Goal: Communication & Community: Answer question/provide support

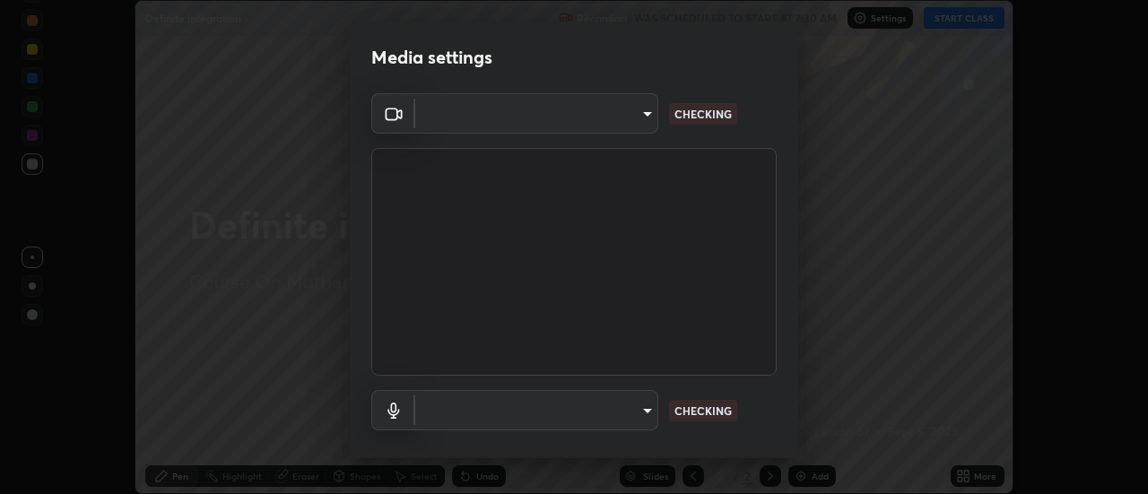
scroll to position [494, 1148]
type input "5f91e7d807f16b324376390dd4ec42cc3805e639b2da968f70d25eed7e4d01b0"
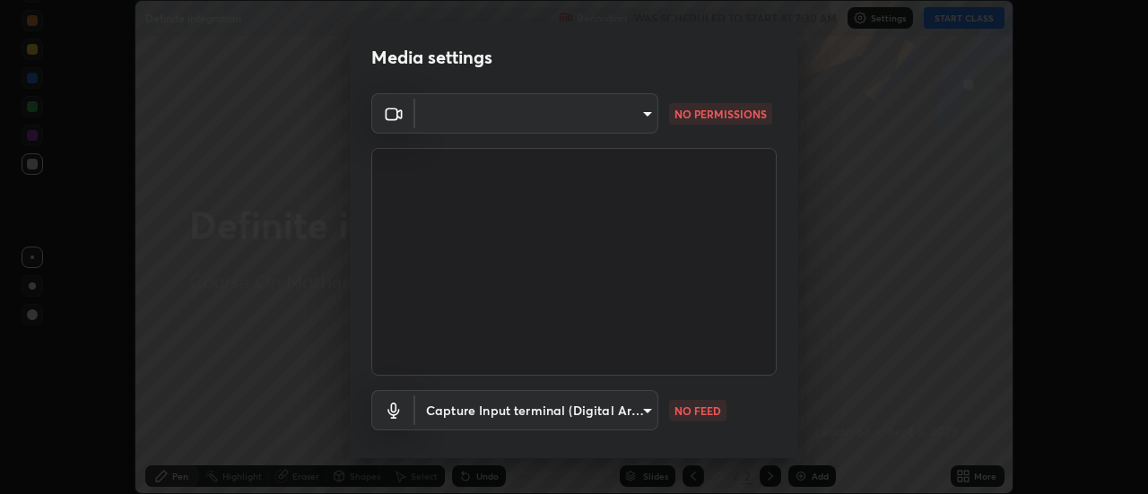
click at [644, 118] on body "Erase all Definite integration Recording WAS SCHEDULED TO START AT 7:30 AM Sett…" at bounding box center [574, 247] width 1148 height 494
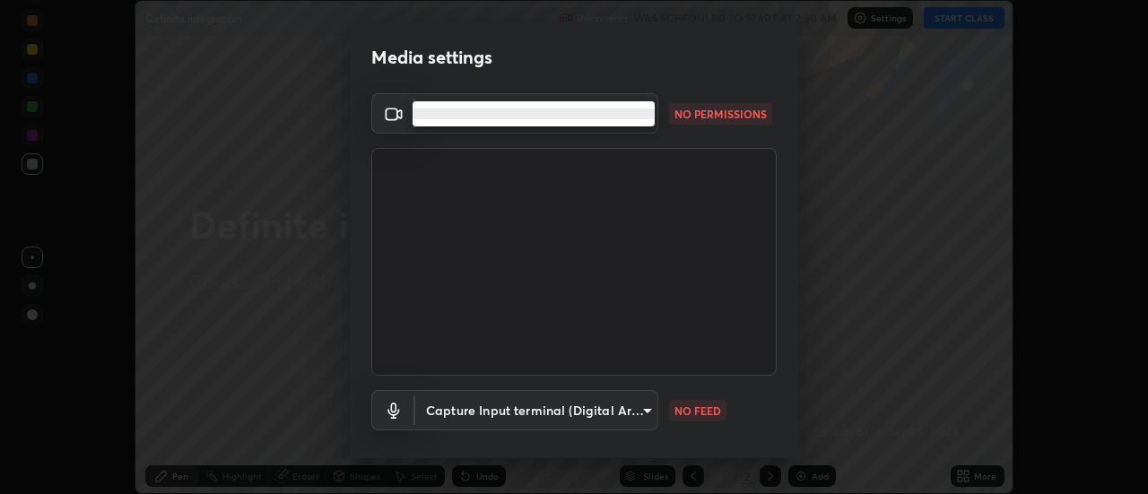
click at [655, 204] on div at bounding box center [574, 247] width 1148 height 494
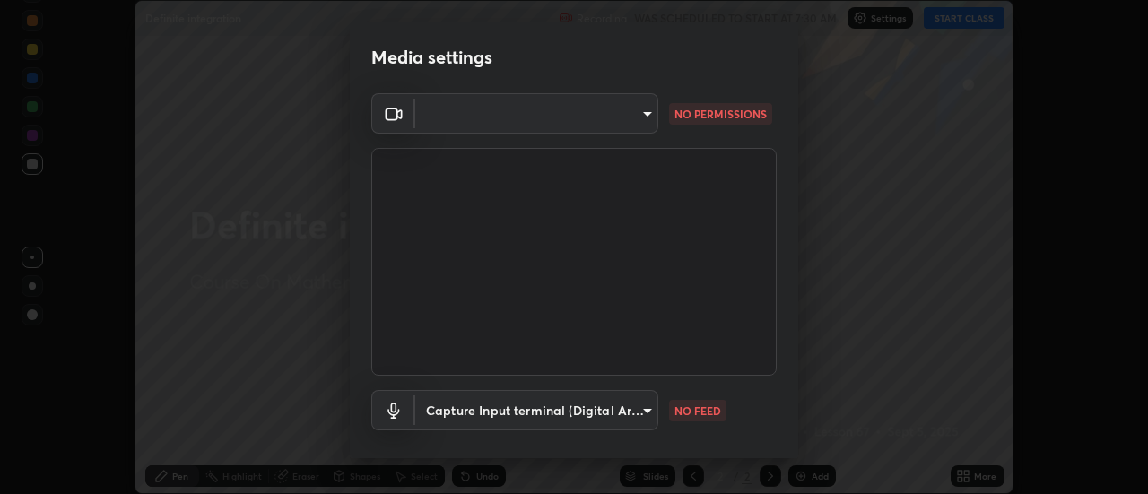
click at [642, 114] on body "Erase all Definite integration Recording WAS SCHEDULED TO START AT 7:30 AM Sett…" at bounding box center [574, 247] width 1148 height 494
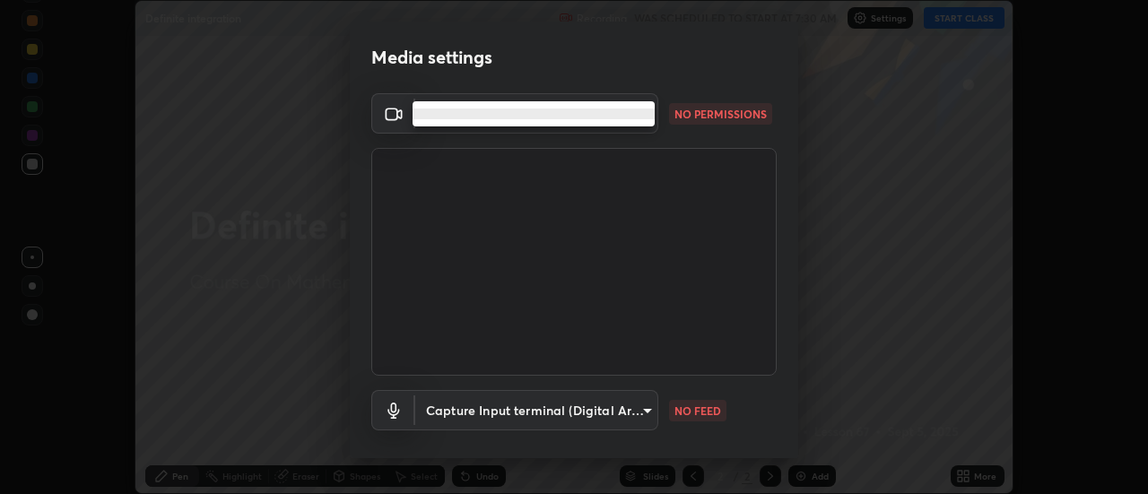
click at [632, 118] on li at bounding box center [533, 114] width 242 height 11
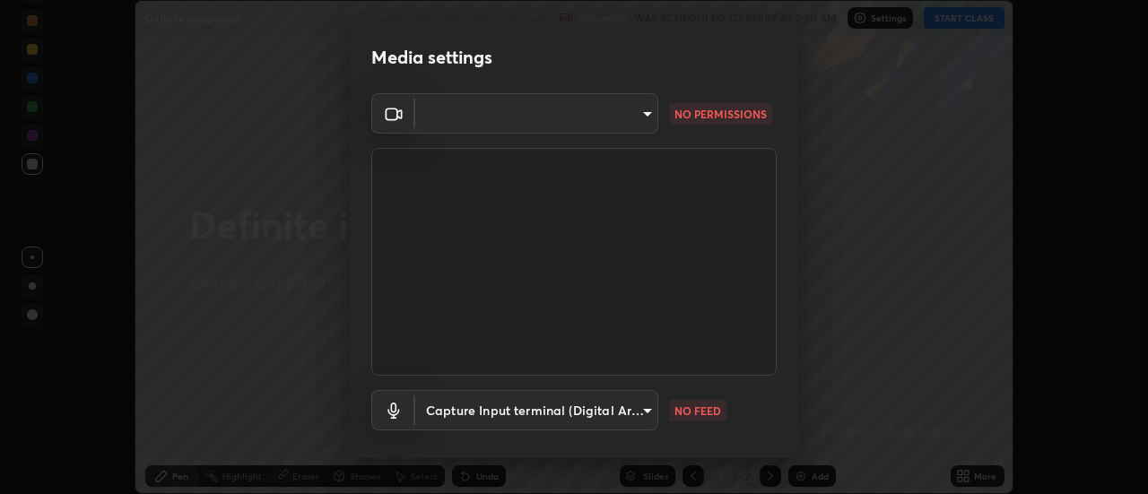
click at [628, 119] on body "Erase all Definite integration Recording WAS SCHEDULED TO START AT 7:30 AM Sett…" at bounding box center [574, 247] width 1148 height 494
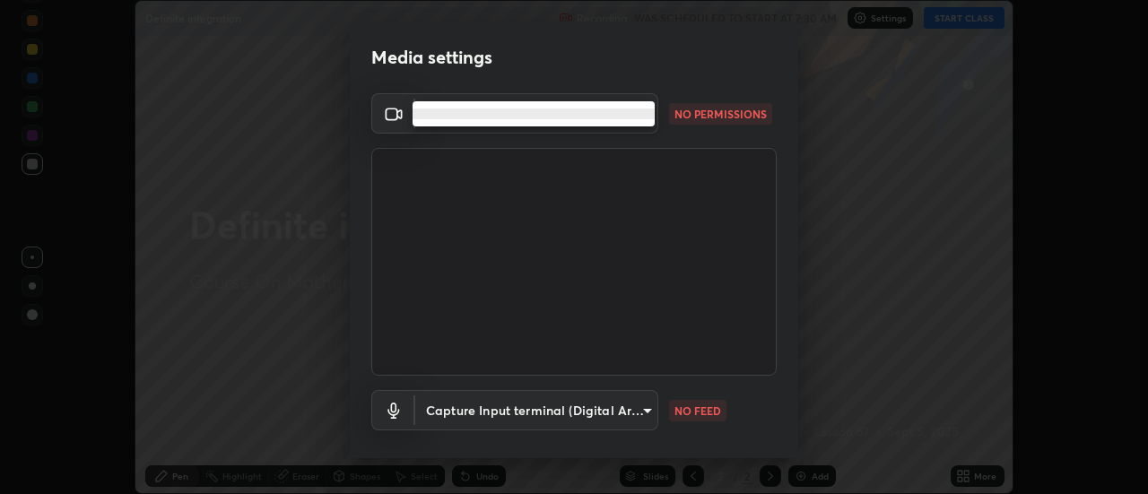
click at [628, 119] on ul at bounding box center [533, 113] width 242 height 25
click at [633, 117] on li at bounding box center [533, 114] width 242 height 11
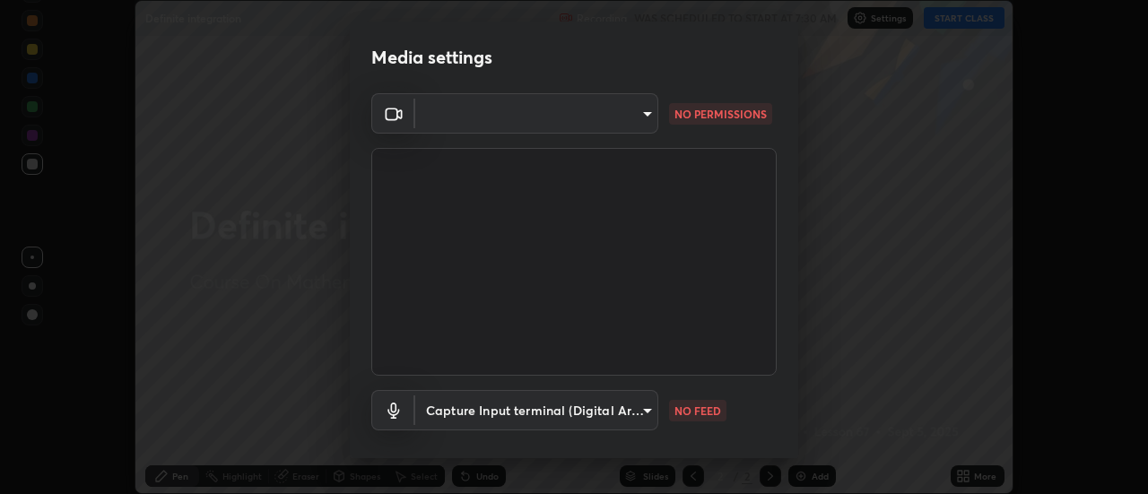
click at [638, 114] on div at bounding box center [574, 247] width 1148 height 494
click at [639, 109] on body "Erase all Definite integration Recording WAS SCHEDULED TO START AT 7:30 AM Sett…" at bounding box center [574, 247] width 1148 height 494
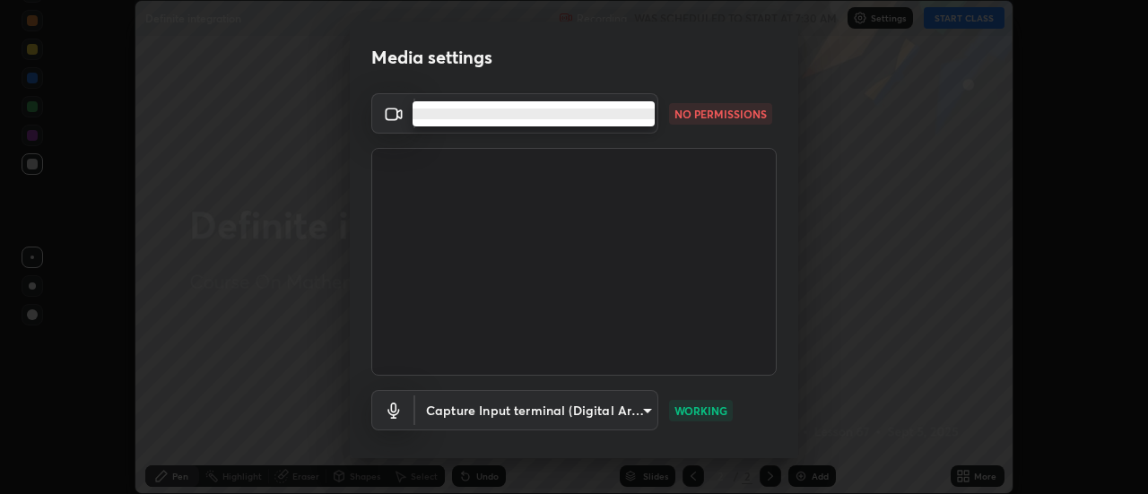
click at [630, 119] on ul at bounding box center [533, 113] width 242 height 25
click at [621, 120] on ul at bounding box center [533, 113] width 242 height 25
click at [619, 116] on li at bounding box center [533, 114] width 242 height 11
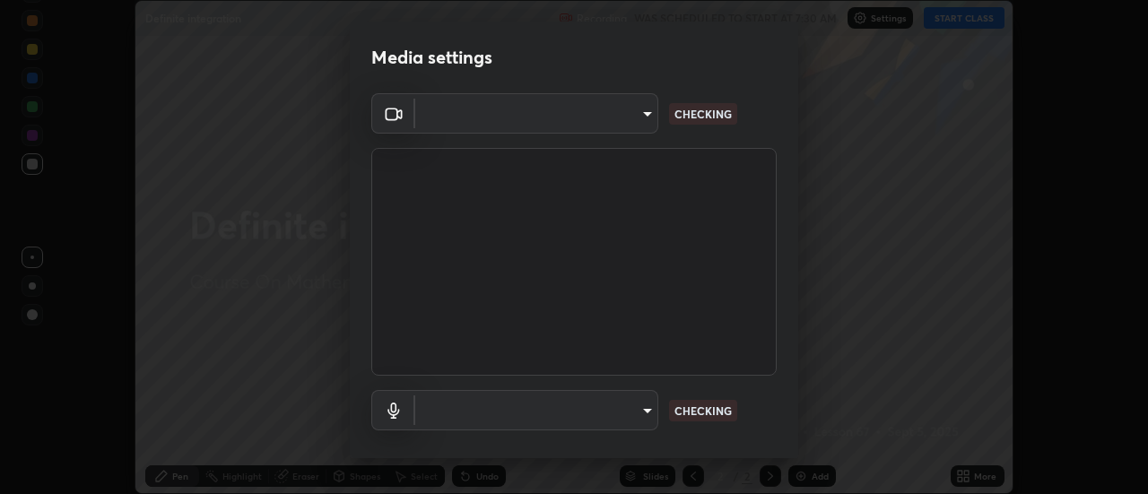
scroll to position [494, 1147]
click at [508, 113] on body "Erase all Definite integration Recording WAS SCHEDULED TO START AT 7:30 AM Sett…" at bounding box center [574, 247] width 1148 height 494
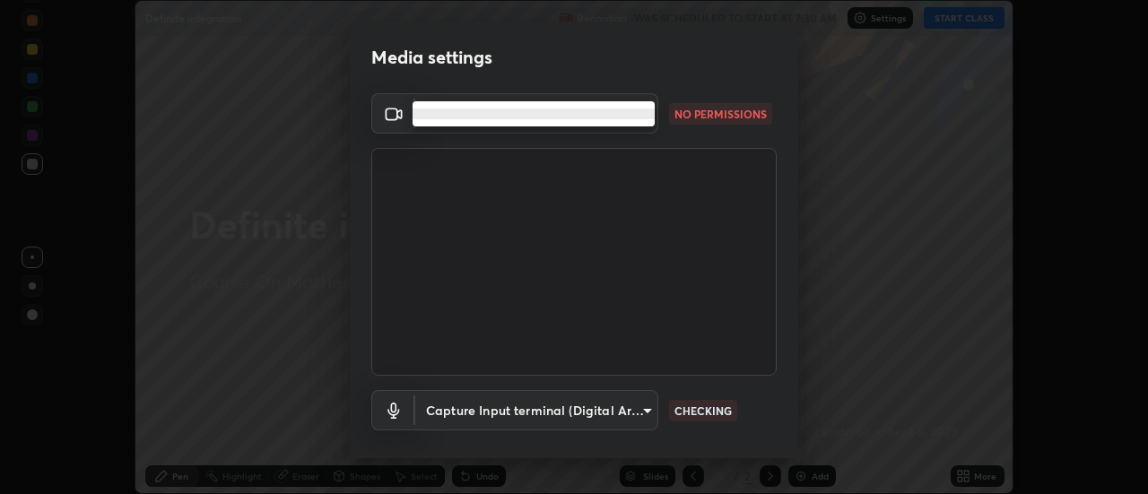
click at [588, 110] on li at bounding box center [533, 114] width 242 height 11
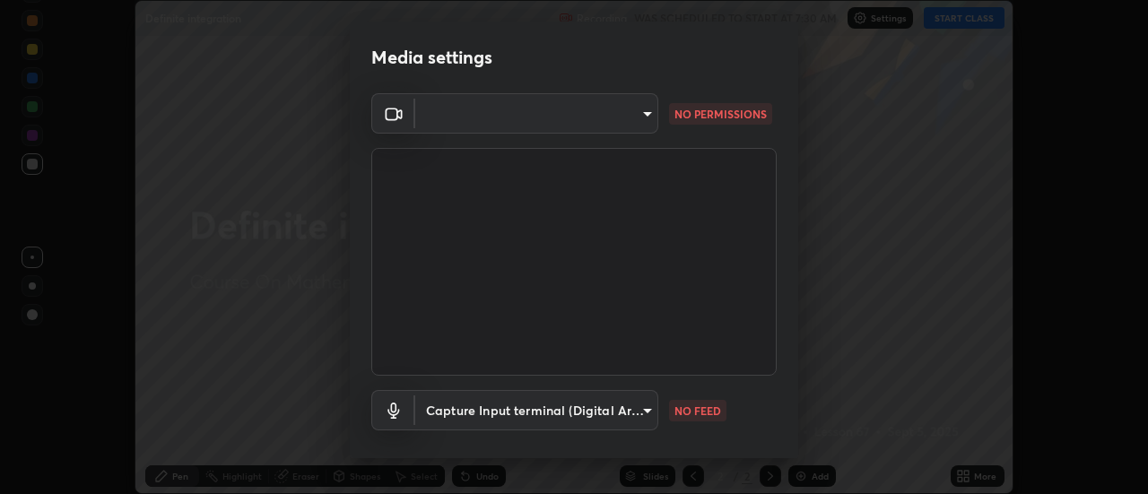
click at [468, 118] on body "Erase all Definite integration Recording WAS SCHEDULED TO START AT 7:30 AM Sett…" at bounding box center [574, 247] width 1148 height 494
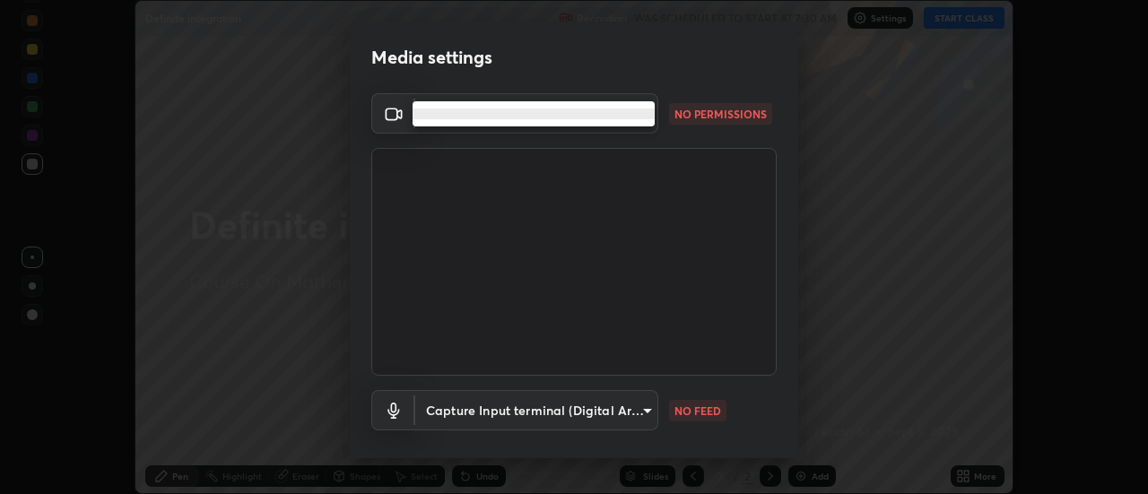
click at [455, 112] on li at bounding box center [533, 114] width 242 height 11
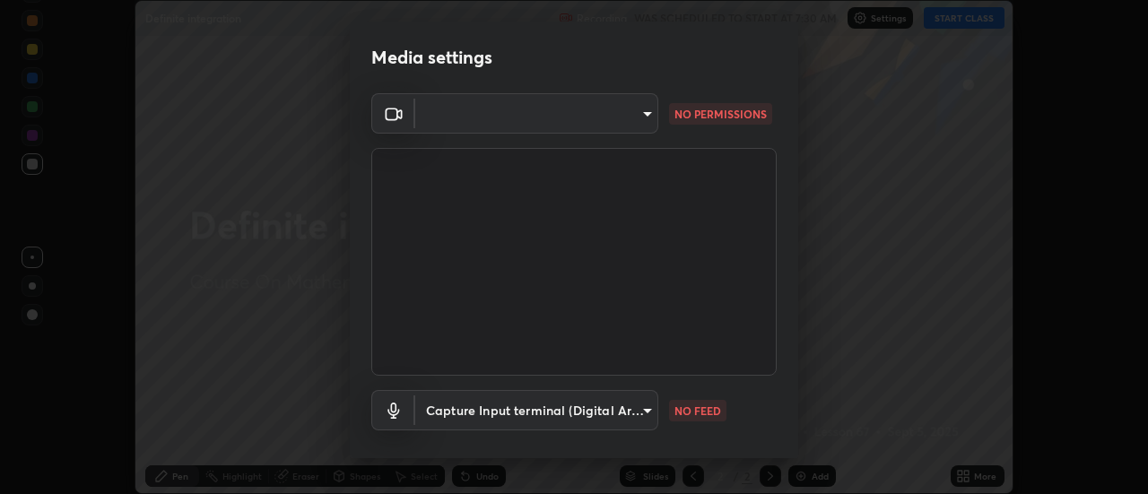
click at [449, 114] on li at bounding box center [503, 114] width 182 height 6
click at [543, 416] on body "Erase all Definite integration Recording WAS SCHEDULED TO START AT 7:30 AM Sett…" at bounding box center [574, 247] width 1148 height 494
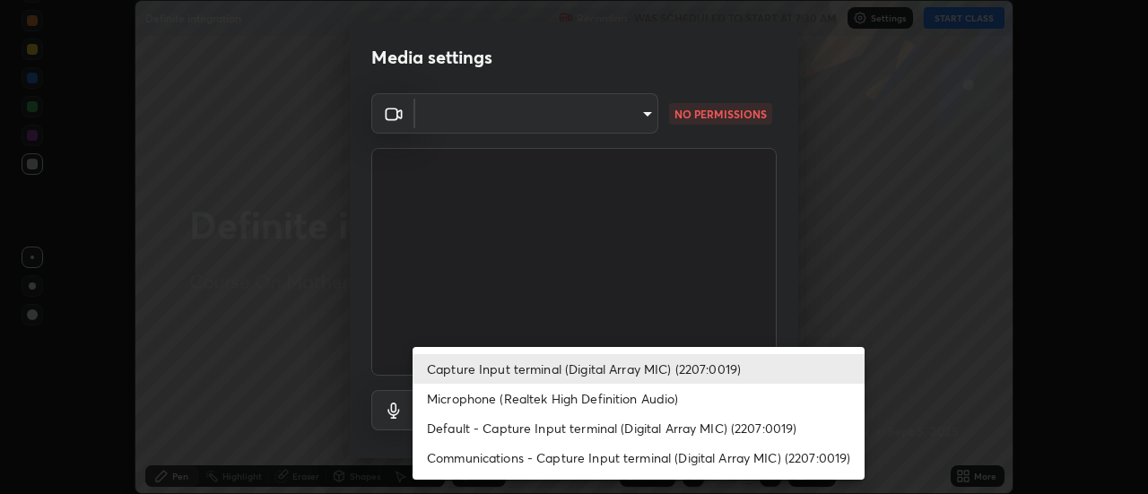
click at [462, 402] on li "Microphone (Realtek High Definition Audio)" at bounding box center [638, 399] width 452 height 30
type input "6d72d6de3e4cf21accf749ffeef2afce790c40a27703ae748261ba9b0acd9c5e"
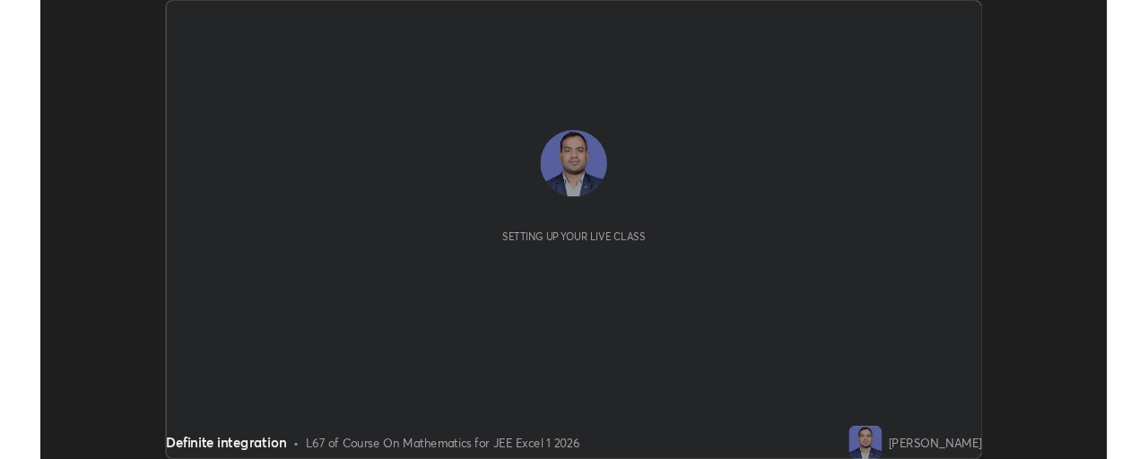
scroll to position [494, 1147]
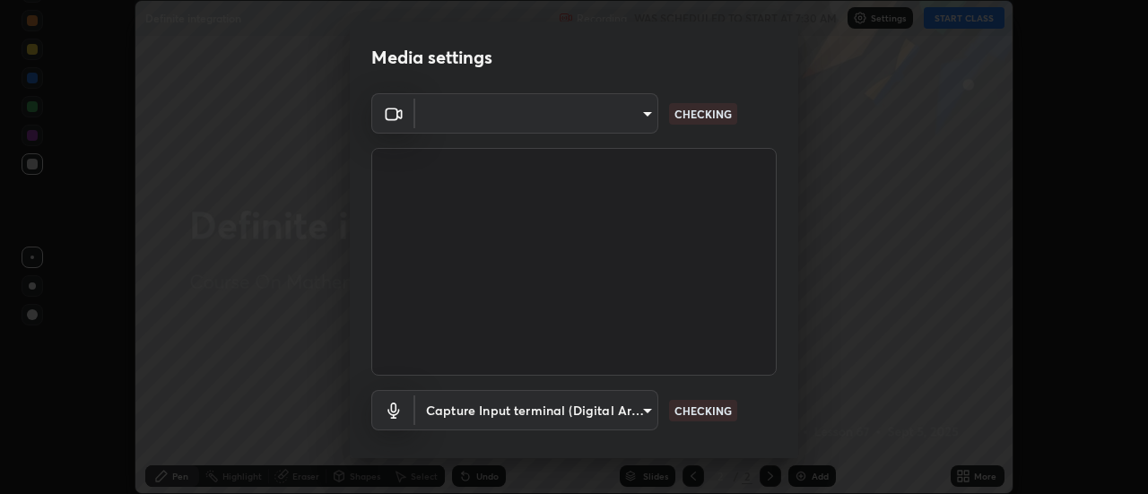
type input "5f91e7d807f16b324376390dd4ec42cc3805e639b2da968f70d25eed7e4d01b0"
click at [432, 112] on body "Erase all Definite integration Recording WAS SCHEDULED TO START AT 7:30 AM Sett…" at bounding box center [574, 247] width 1148 height 494
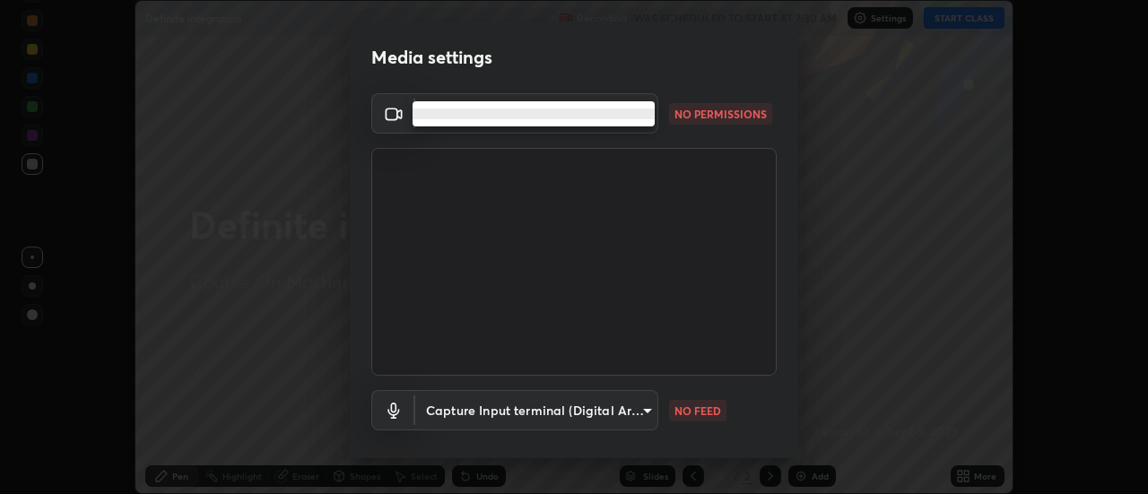
click at [427, 116] on li at bounding box center [533, 114] width 242 height 11
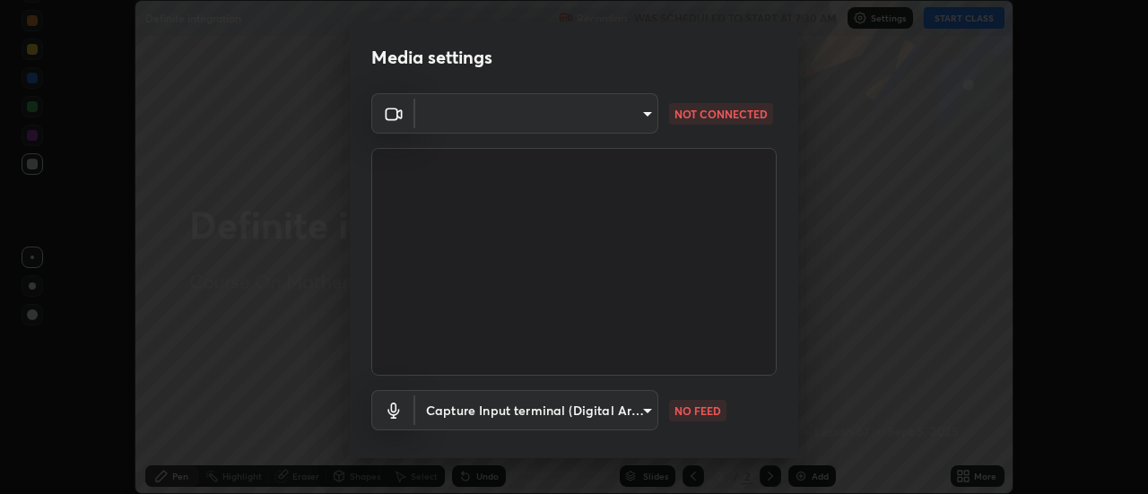
click at [510, 299] on video at bounding box center [573, 262] width 405 height 228
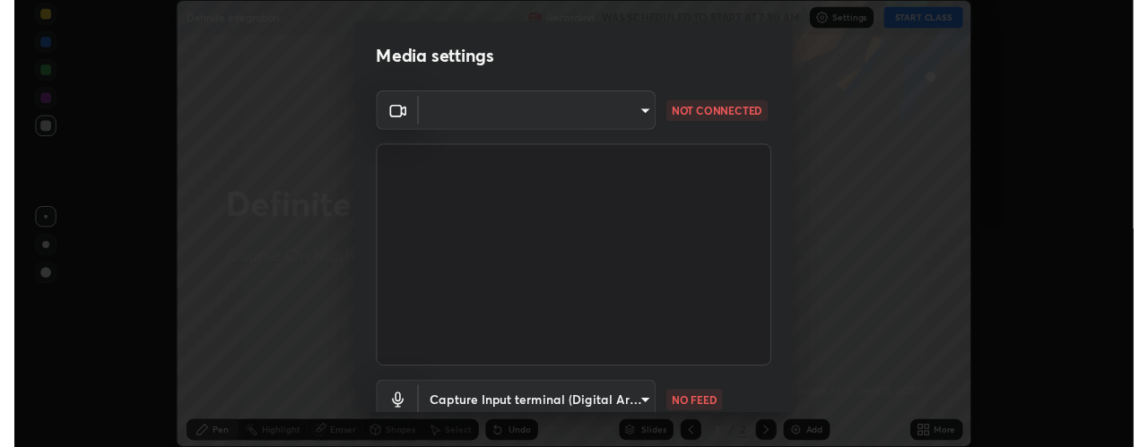
scroll to position [89223, 88523]
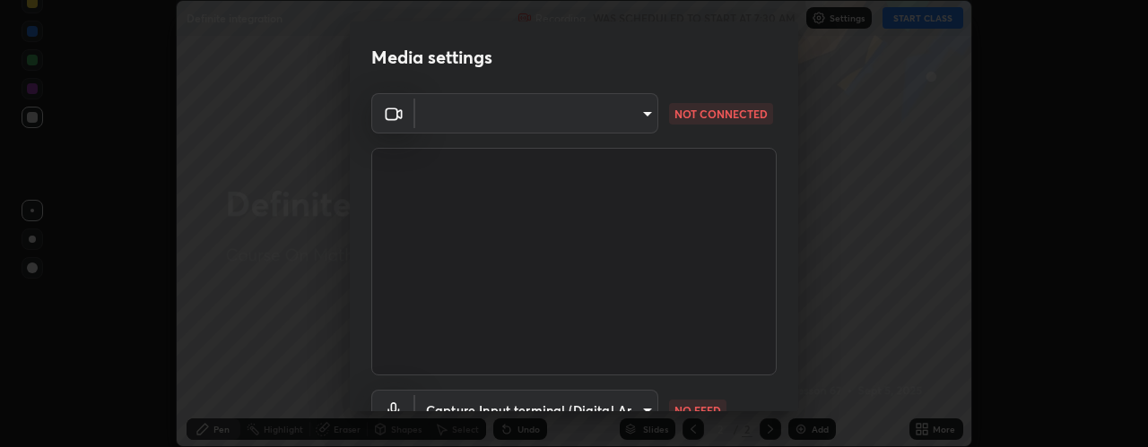
click at [453, 116] on body "Erase all Definite integration Recording WAS SCHEDULED TO START AT 7:30 AM Sett…" at bounding box center [574, 223] width 1148 height 447
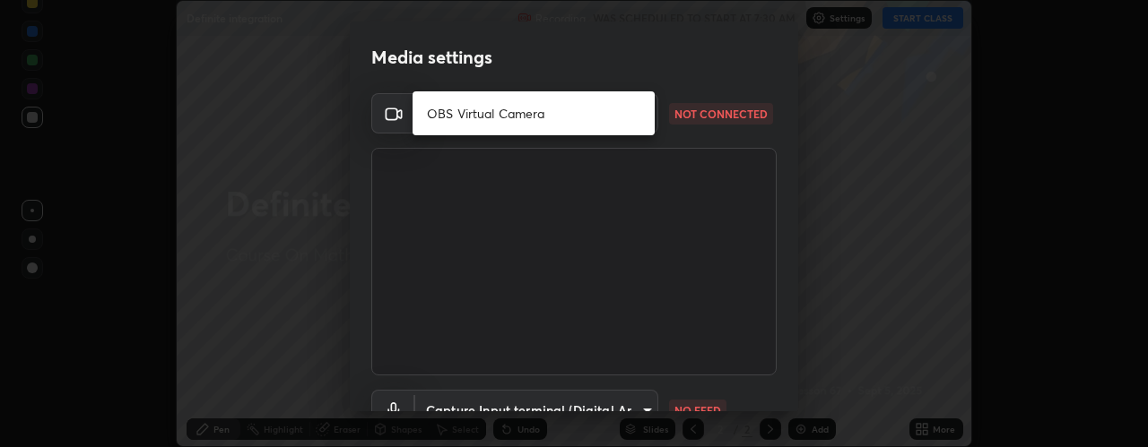
click at [456, 117] on li "OBS Virtual Camera" at bounding box center [533, 114] width 242 height 30
type input "23da489c54a8f321507203ee1c1a7616a9b55d7f1cc153d5c66965d84cf98d1f"
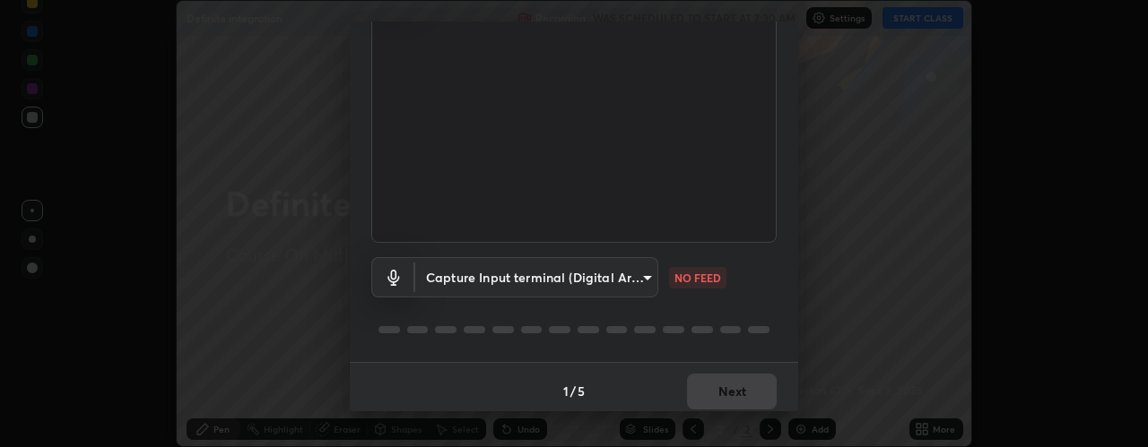
scroll to position [134, 0]
click at [490, 284] on body "Erase all Definite integration Recording WAS SCHEDULED TO START AT 7:30 AM Sett…" at bounding box center [574, 223] width 1148 height 447
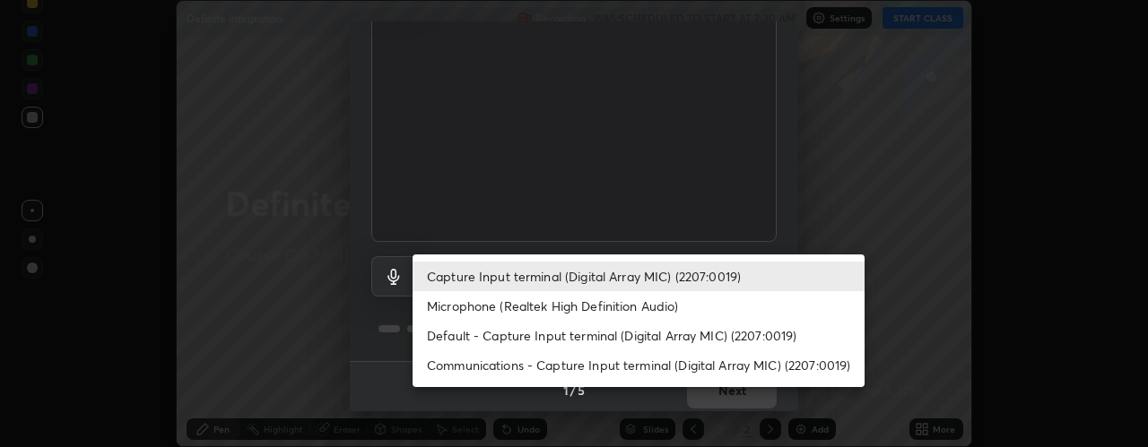
click at [456, 307] on li "Microphone (Realtek High Definition Audio)" at bounding box center [638, 306] width 452 height 30
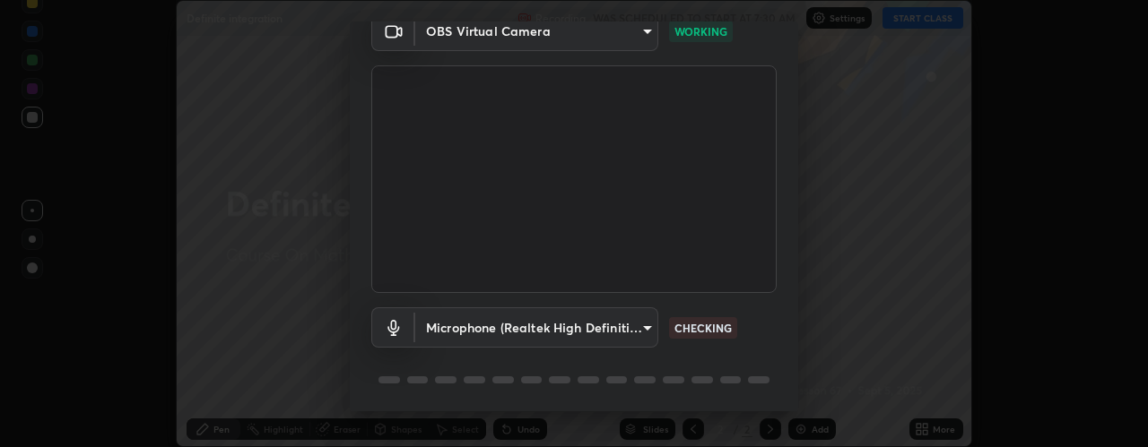
scroll to position [141, 0]
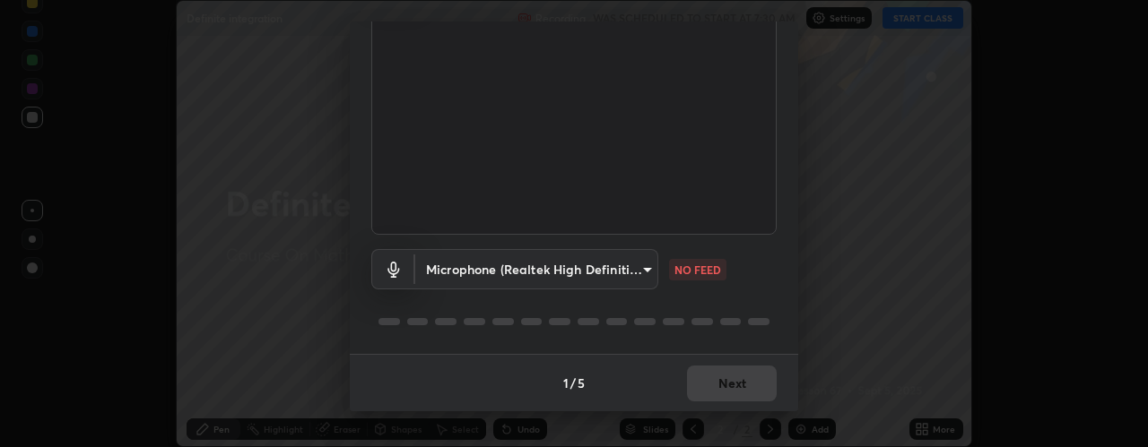
click at [434, 273] on body "Erase all Definite integration Recording WAS SCHEDULED TO START AT 7:30 AM Sett…" at bounding box center [574, 223] width 1148 height 447
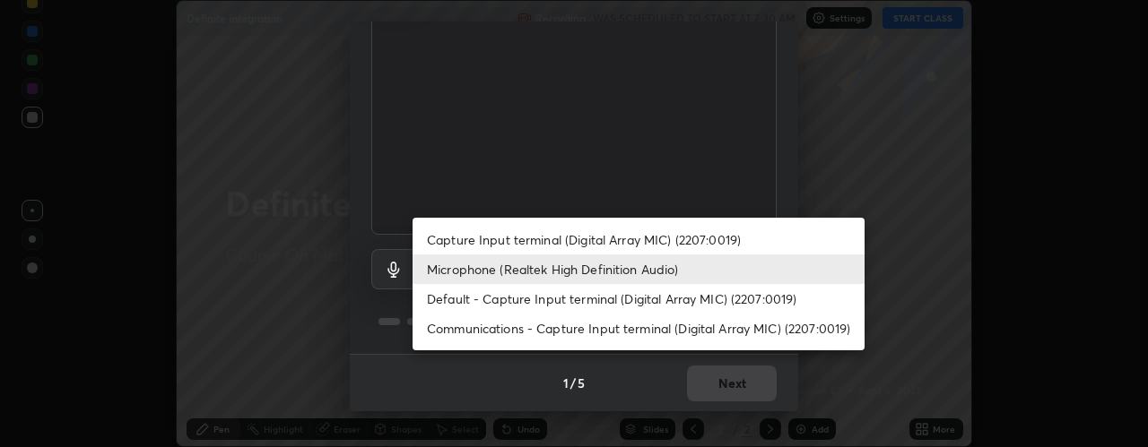
click at [464, 328] on li "Communications - Capture Input terminal (Digital Array MIC) (2207:0019)" at bounding box center [638, 329] width 452 height 30
type input "communications"
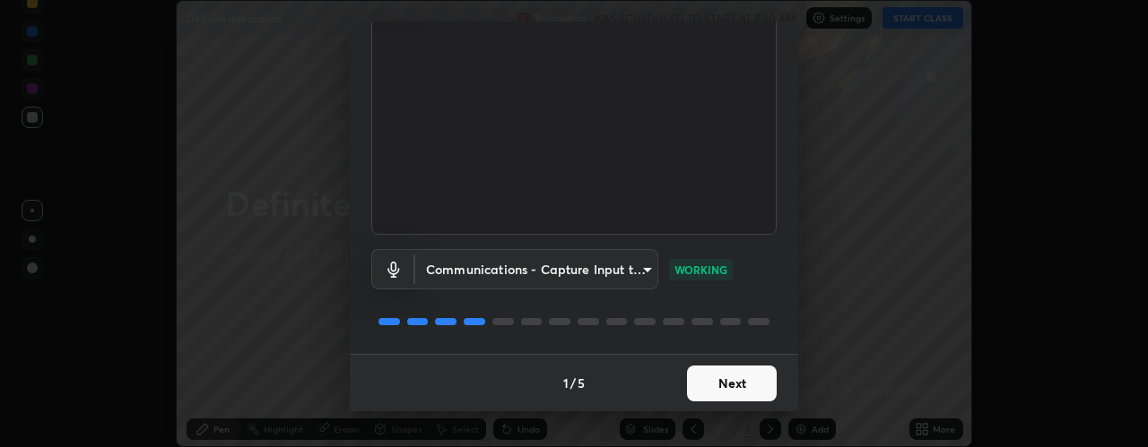
click at [729, 387] on button "Next" at bounding box center [732, 384] width 90 height 36
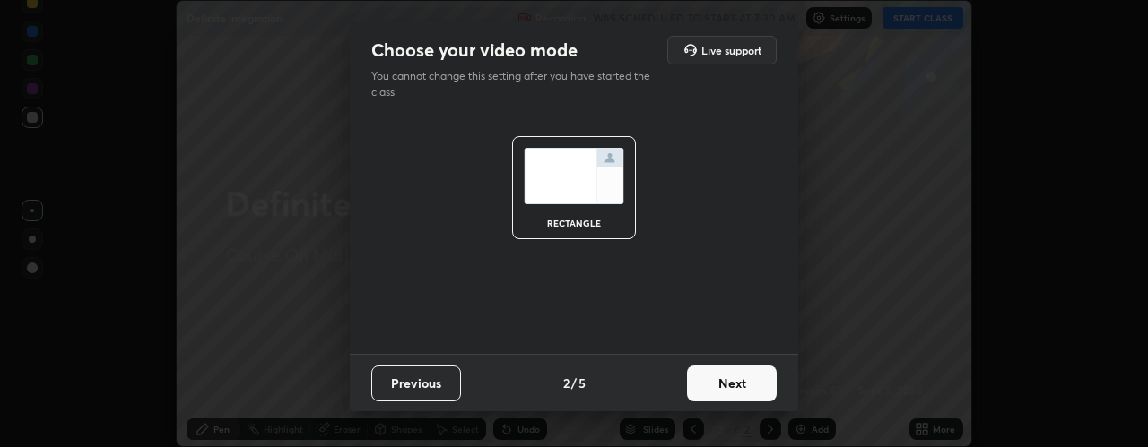
scroll to position [0, 0]
click at [738, 374] on button "Next" at bounding box center [732, 384] width 90 height 36
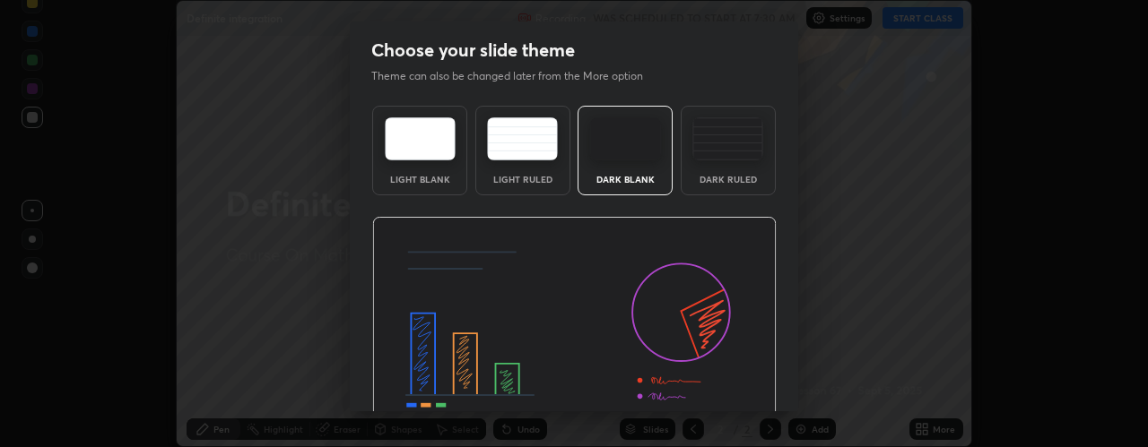
click at [751, 379] on img at bounding box center [574, 331] width 404 height 228
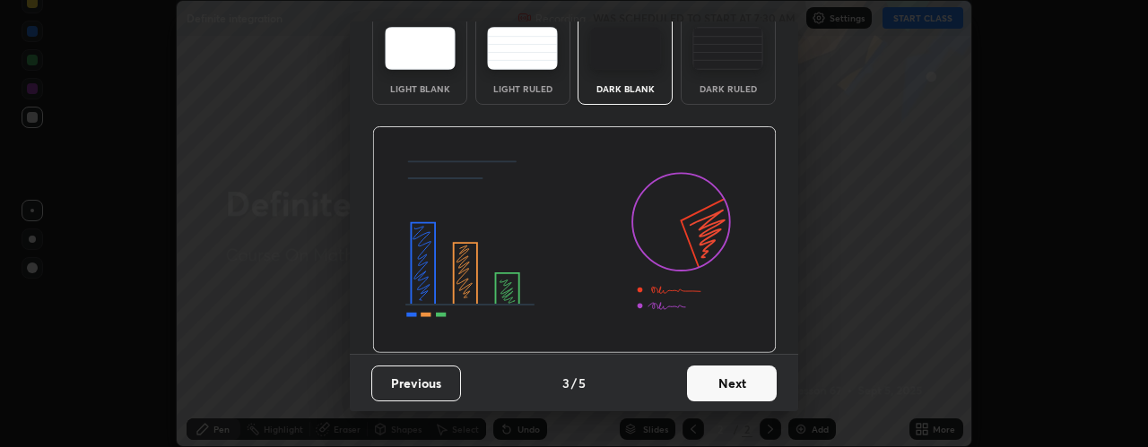
click at [738, 368] on button "Next" at bounding box center [732, 384] width 90 height 36
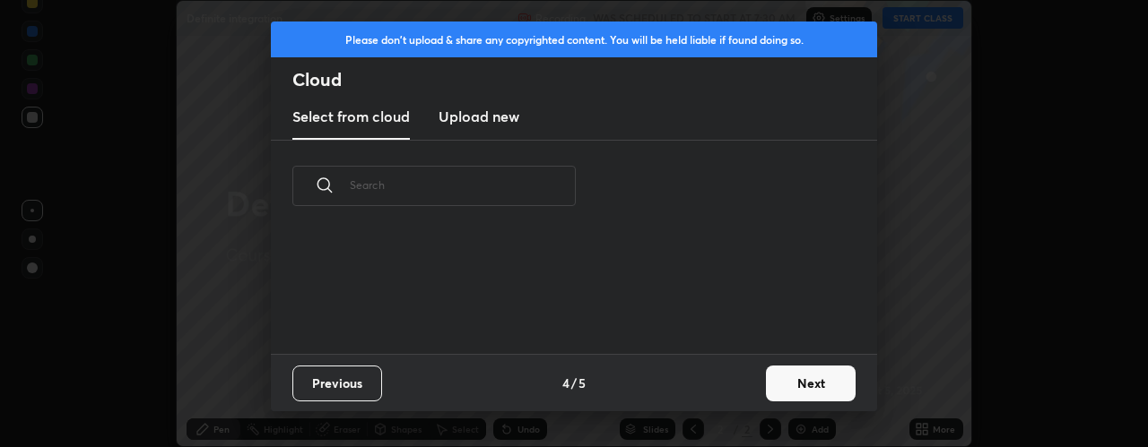
scroll to position [0, 0]
click at [792, 377] on button "Next" at bounding box center [811, 384] width 90 height 36
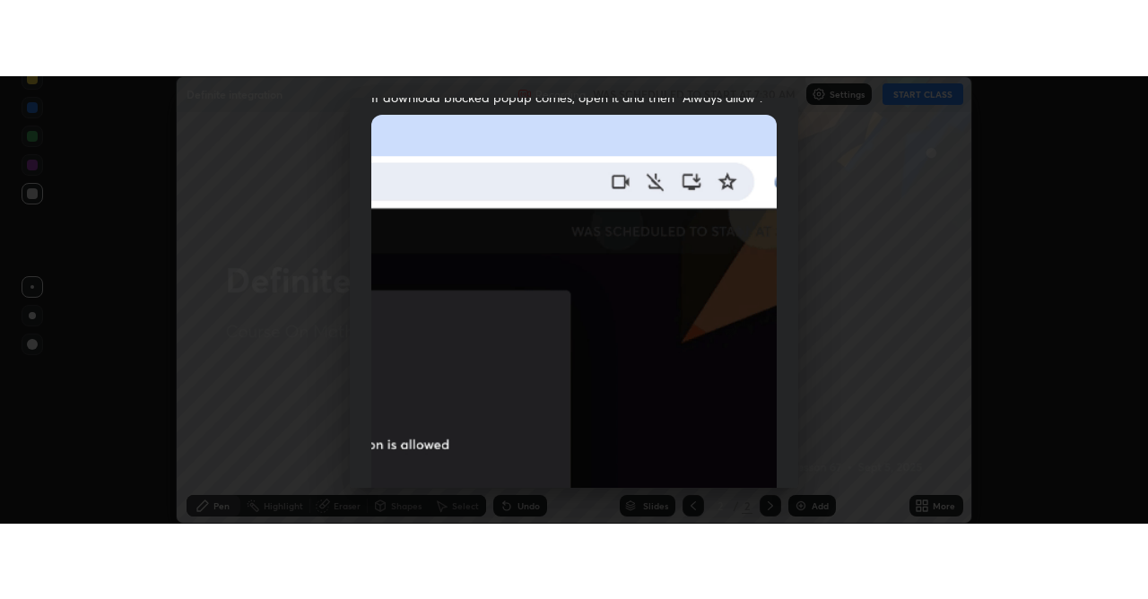
scroll to position [507, 0]
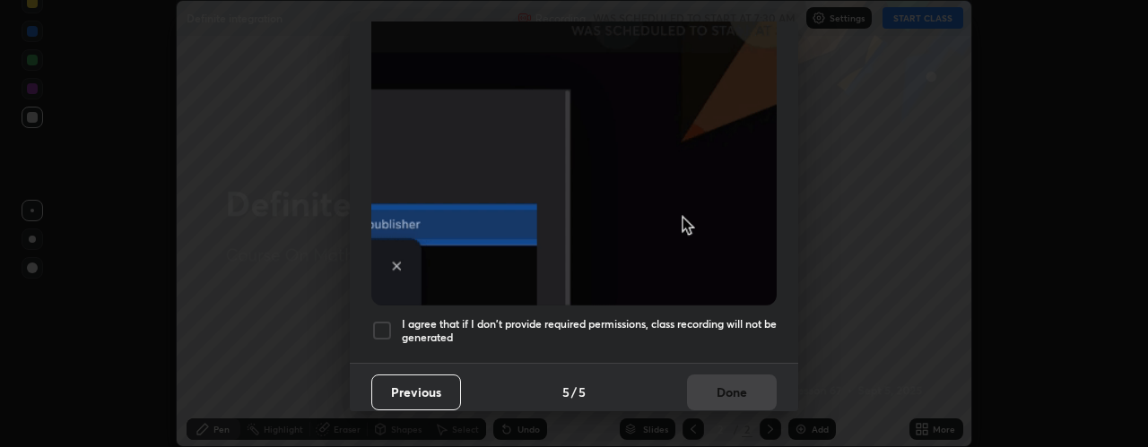
click at [386, 324] on div at bounding box center [382, 331] width 22 height 22
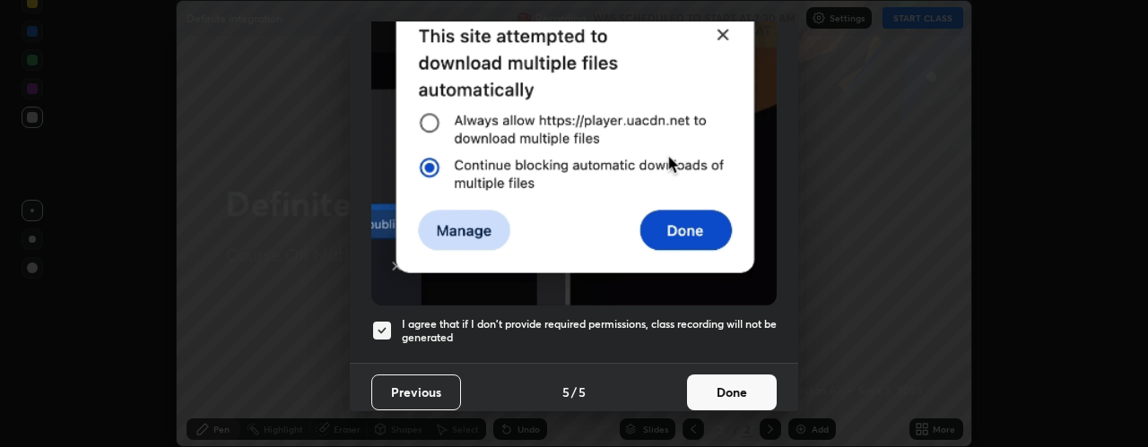
click at [719, 380] on button "Done" at bounding box center [732, 393] width 90 height 36
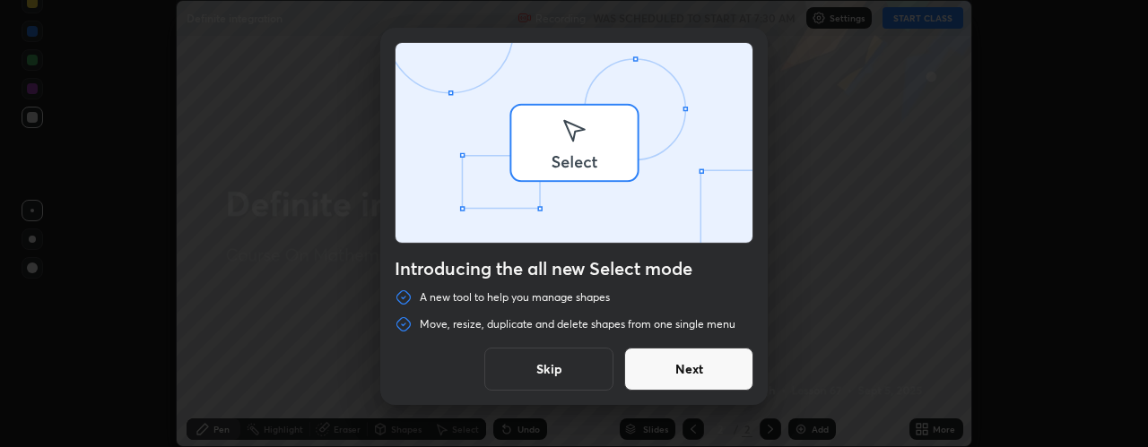
click at [923, 25] on div "Introducing the all new Select mode A new tool to help you manage shapes Move, …" at bounding box center [574, 223] width 1148 height 447
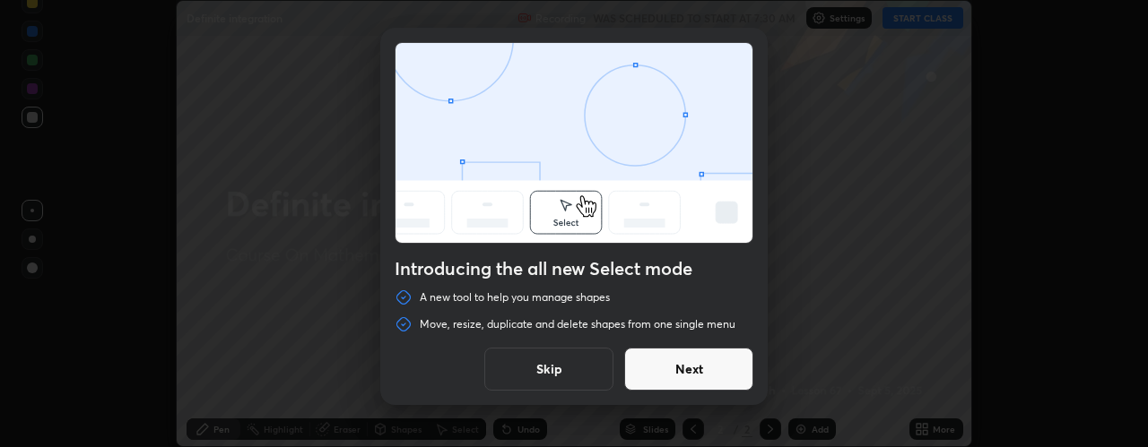
click at [594, 375] on button "Skip" at bounding box center [548, 369] width 129 height 43
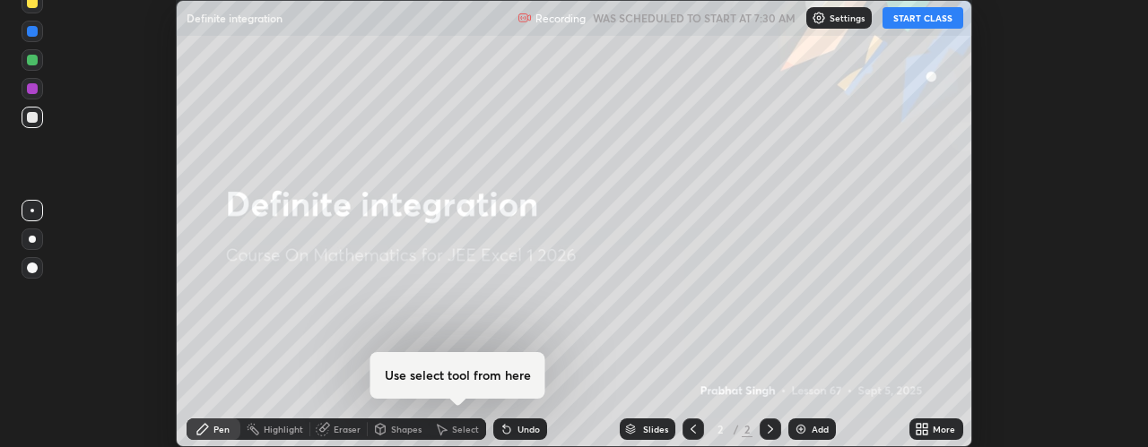
click at [918, 19] on button "START CLASS" at bounding box center [922, 18] width 81 height 22
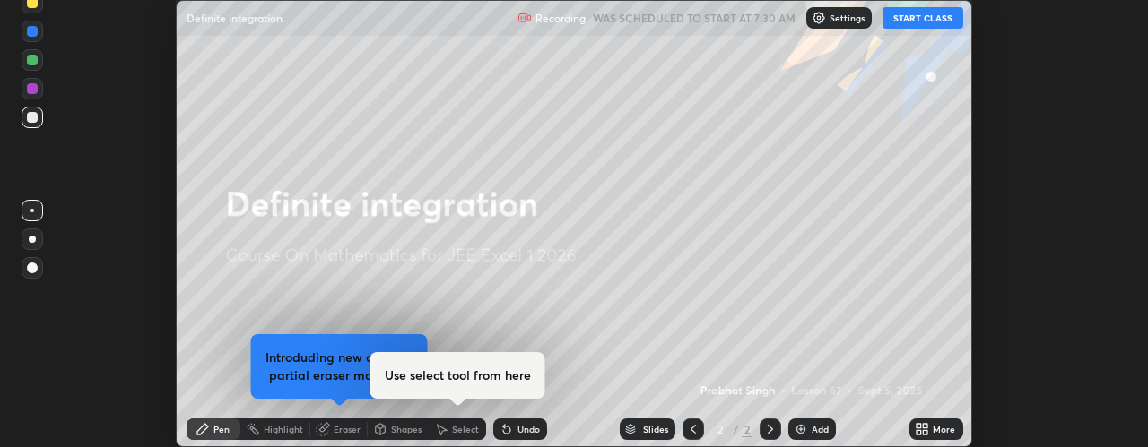
click at [926, 424] on icon at bounding box center [925, 426] width 4 height 4
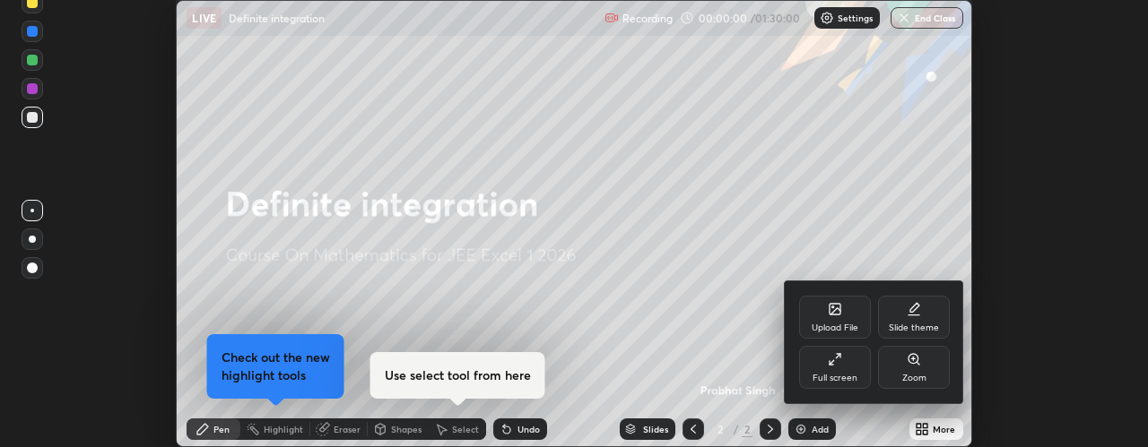
click at [829, 374] on div "Full screen" at bounding box center [834, 378] width 45 height 9
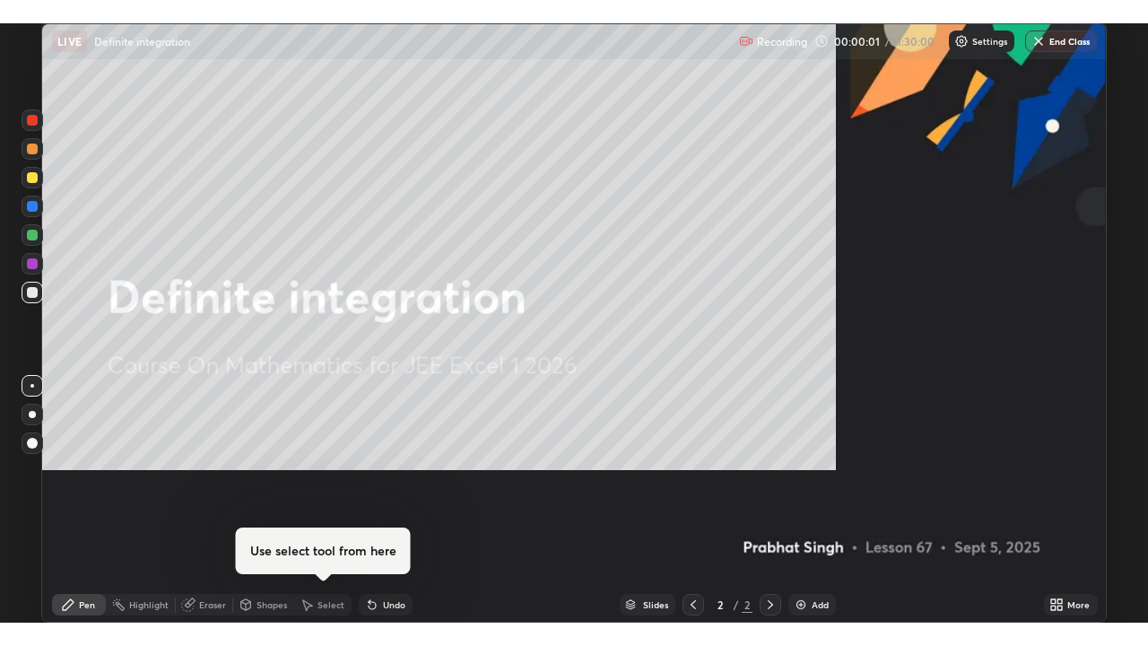
scroll to position [599, 1148]
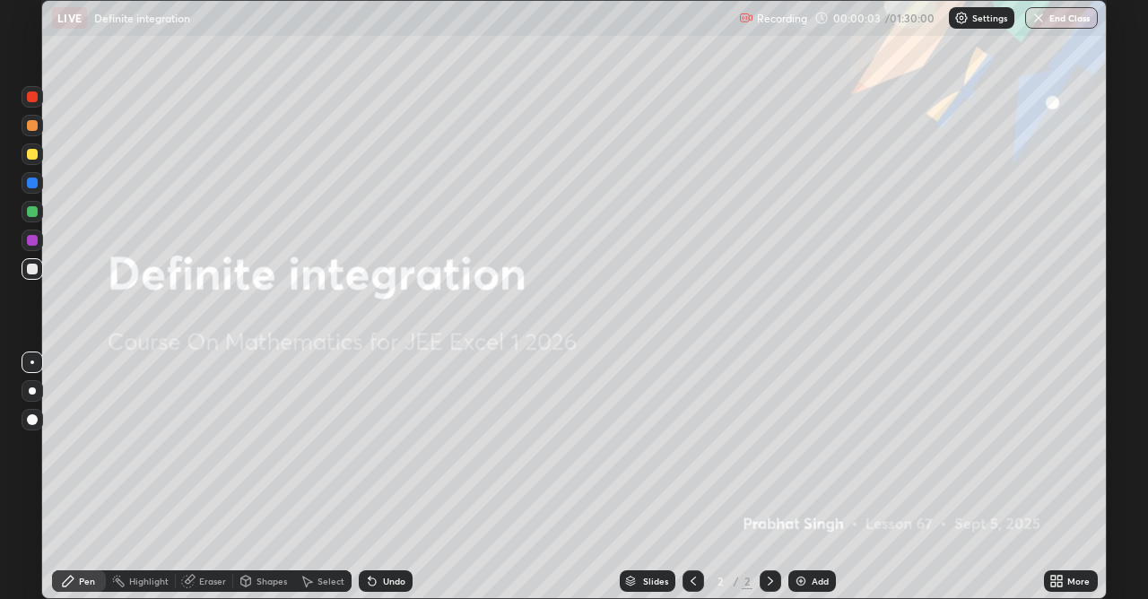
click at [810, 493] on div "Add" at bounding box center [812, 581] width 48 height 22
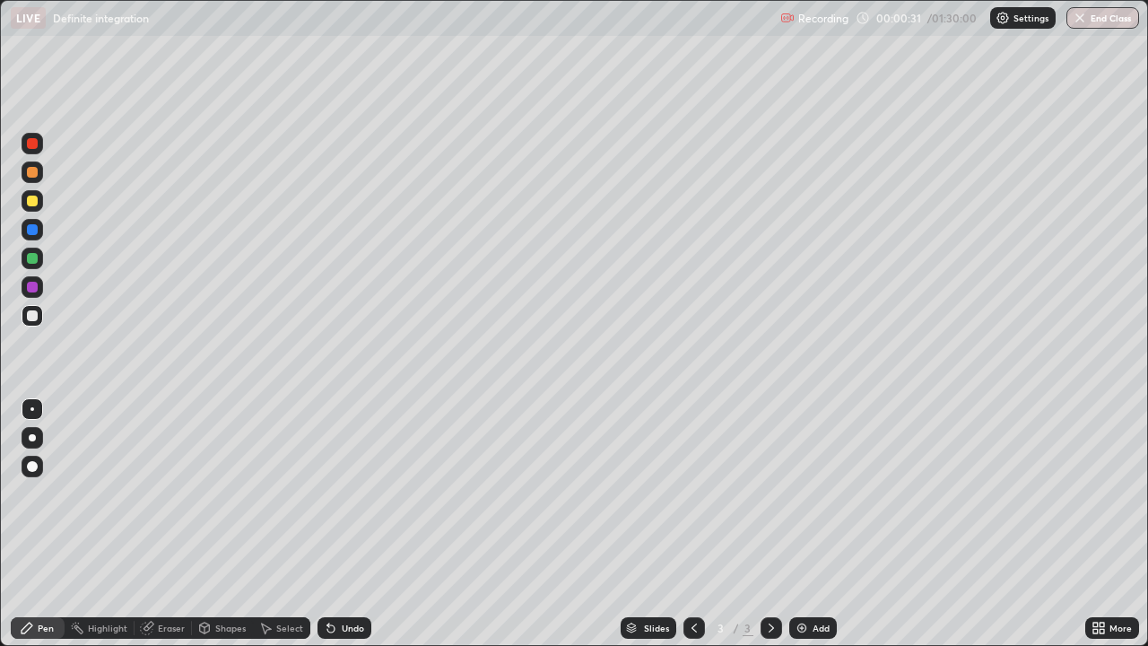
scroll to position [646, 1148]
click at [35, 209] on div at bounding box center [33, 201] width 22 height 22
click at [803, 493] on img at bounding box center [801, 628] width 14 height 14
click at [39, 262] on div at bounding box center [33, 258] width 22 height 22
click at [33, 322] on div at bounding box center [33, 316] width 22 height 22
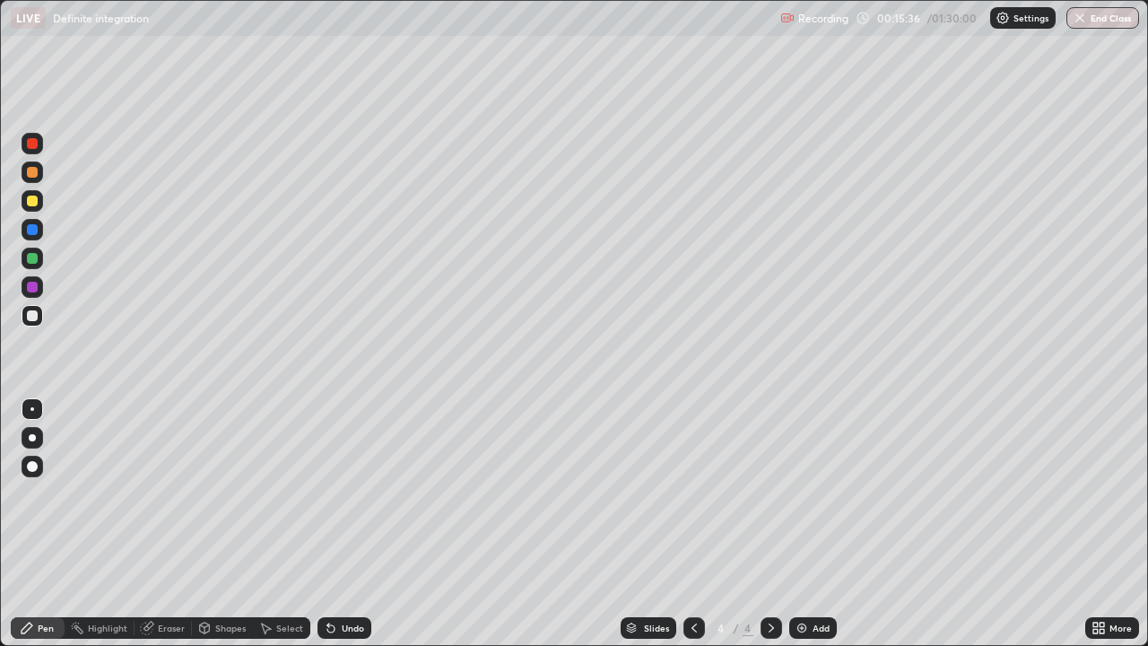
click at [35, 200] on div at bounding box center [32, 200] width 11 height 11
click at [803, 493] on img at bounding box center [801, 628] width 14 height 14
click at [40, 147] on div at bounding box center [33, 144] width 22 height 22
click at [31, 317] on div at bounding box center [32, 315] width 11 height 11
click at [813, 493] on div "Add" at bounding box center [820, 627] width 17 height 9
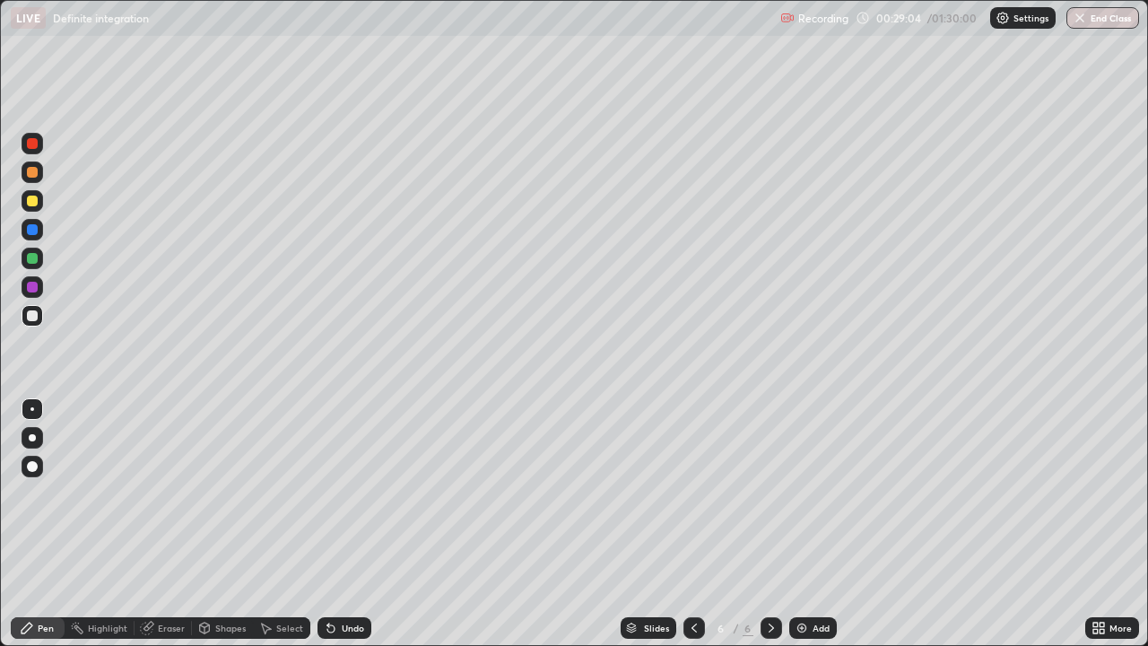
click at [32, 259] on div at bounding box center [32, 258] width 11 height 11
click at [800, 493] on img at bounding box center [801, 628] width 14 height 14
click at [342, 493] on div "Undo" at bounding box center [353, 627] width 22 height 9
click at [34, 317] on div at bounding box center [32, 315] width 11 height 11
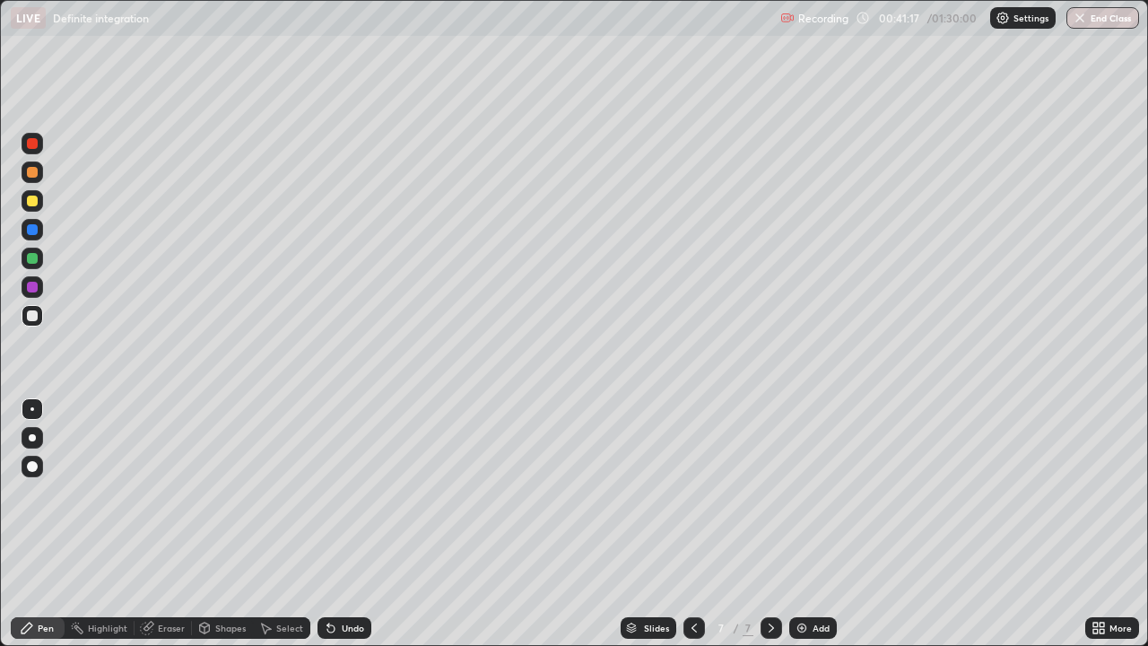
click at [37, 204] on div at bounding box center [32, 200] width 11 height 11
click at [34, 317] on div at bounding box center [32, 315] width 11 height 11
click at [803, 493] on div "Add" at bounding box center [813, 628] width 48 height 22
click at [31, 265] on div at bounding box center [33, 258] width 22 height 22
click at [338, 493] on div "Undo" at bounding box center [344, 628] width 54 height 22
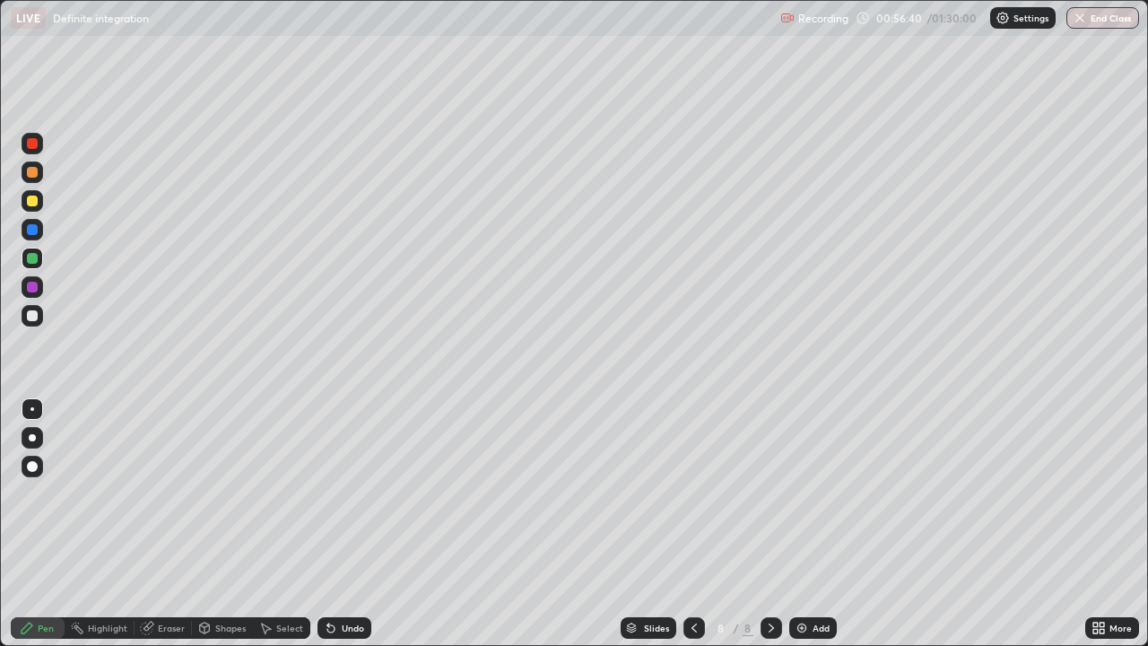
click at [816, 493] on div "Add" at bounding box center [813, 628] width 48 height 22
click at [34, 318] on div at bounding box center [32, 315] width 11 height 11
click at [33, 324] on div at bounding box center [33, 316] width 22 height 22
click at [37, 204] on div at bounding box center [32, 200] width 11 height 11
click at [804, 493] on img at bounding box center [801, 628] width 14 height 14
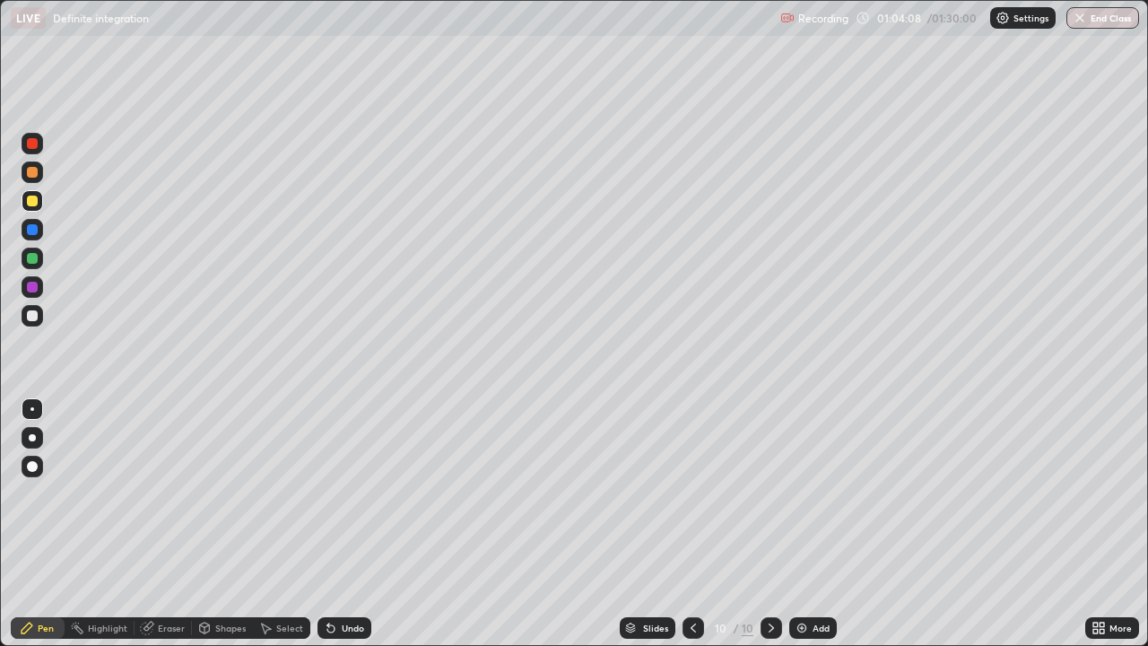
click at [36, 142] on div at bounding box center [32, 143] width 11 height 11
click at [45, 330] on div "Erase all" at bounding box center [32, 323] width 43 height 574
click at [344, 493] on div "Undo" at bounding box center [344, 628] width 54 height 22
click at [342, 493] on div "Undo" at bounding box center [353, 627] width 22 height 9
click at [32, 314] on div at bounding box center [32, 315] width 11 height 11
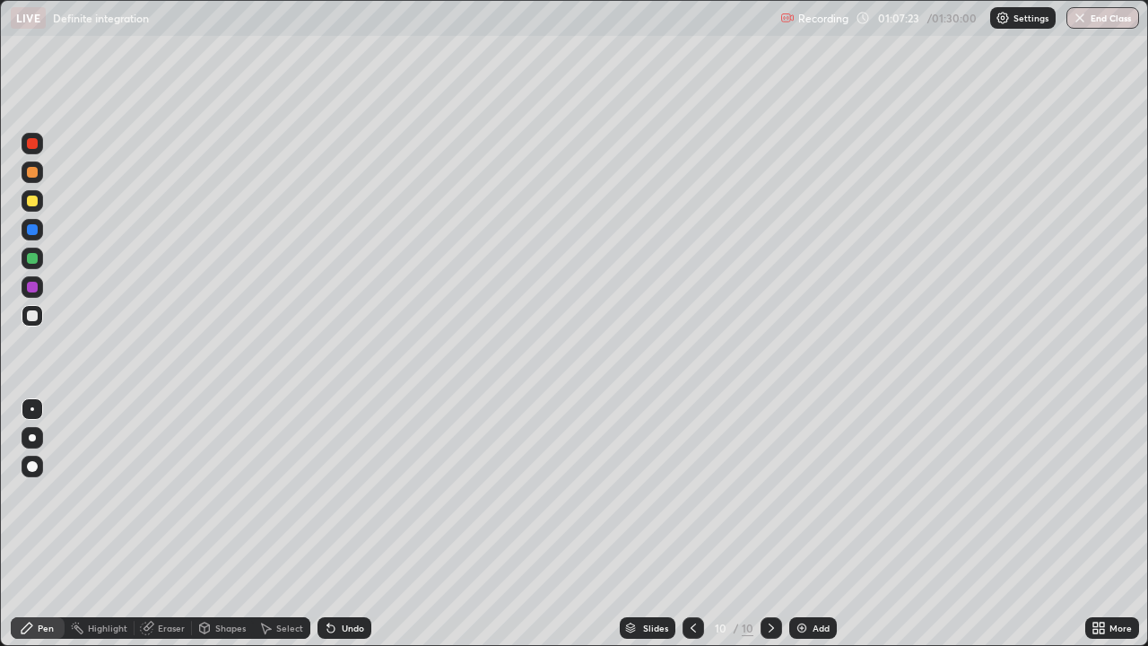
click at [1092, 14] on button "End Class" at bounding box center [1102, 18] width 73 height 22
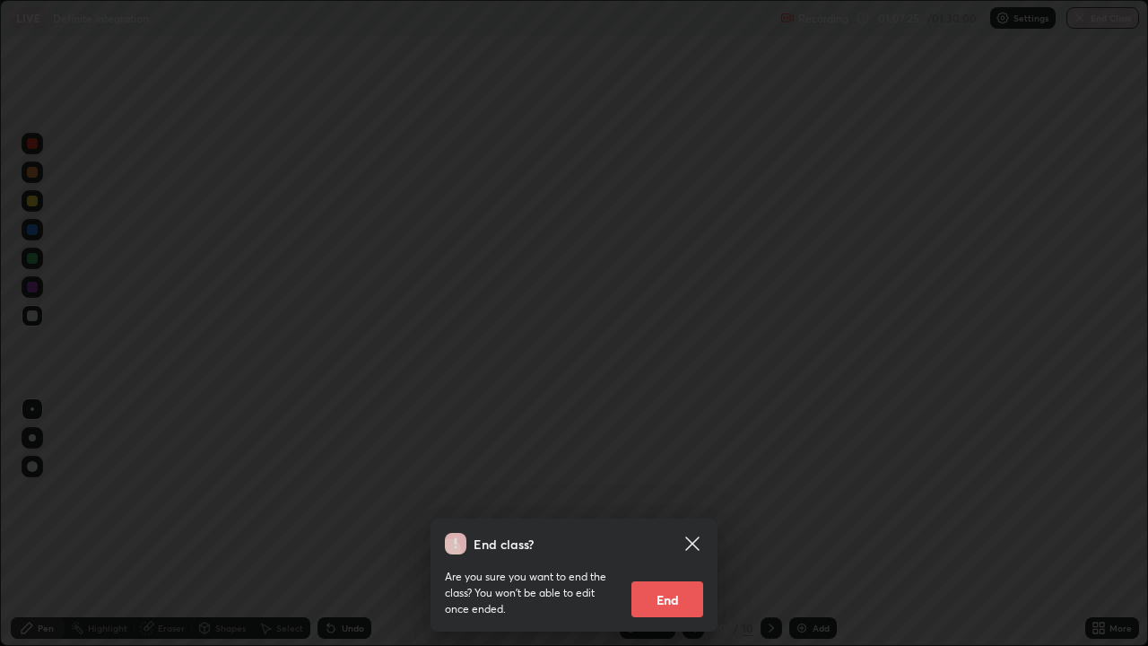
click at [659, 493] on button "End" at bounding box center [667, 599] width 72 height 36
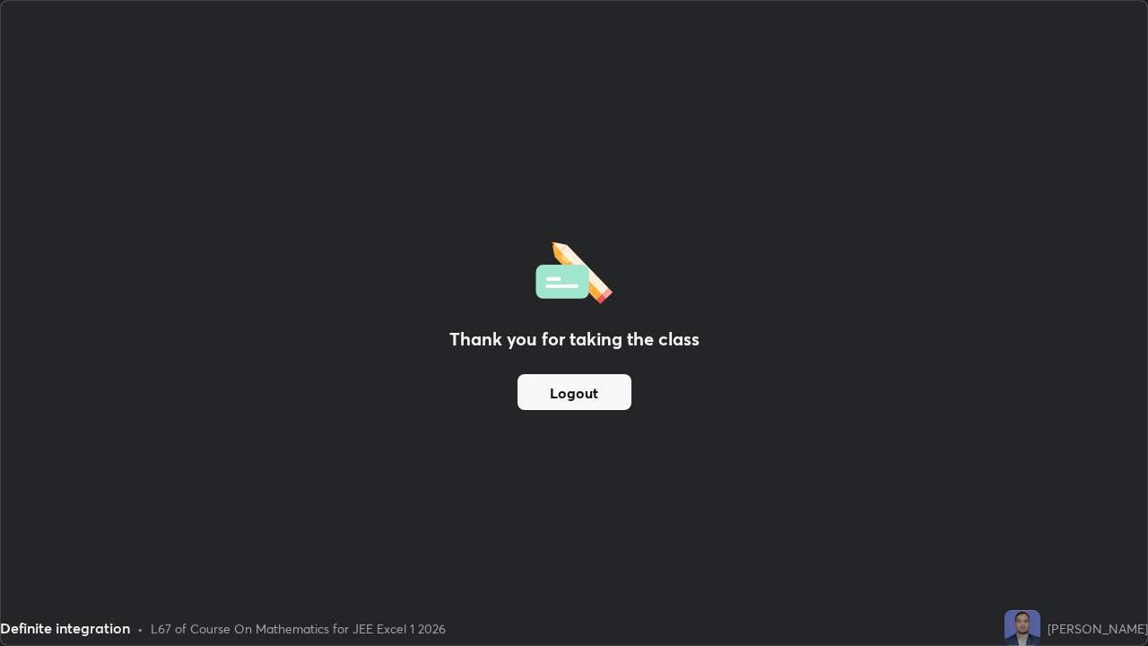
click at [583, 388] on button "Logout" at bounding box center [574, 392] width 114 height 36
